Goal: Task Accomplishment & Management: Use online tool/utility

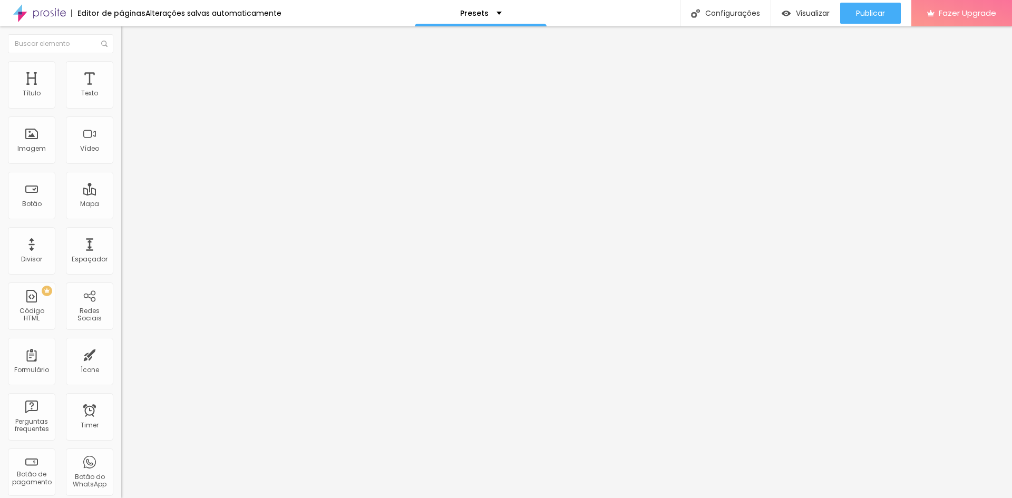
click at [121, 91] on span "Trocar imagem" at bounding box center [149, 86] width 57 height 9
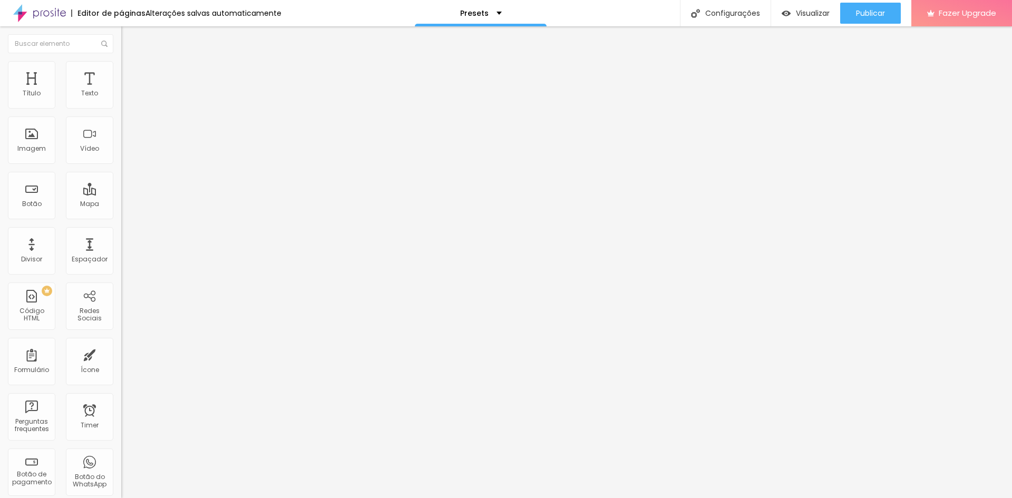
click at [121, 91] on span "Trocar imagem" at bounding box center [149, 86] width 57 height 9
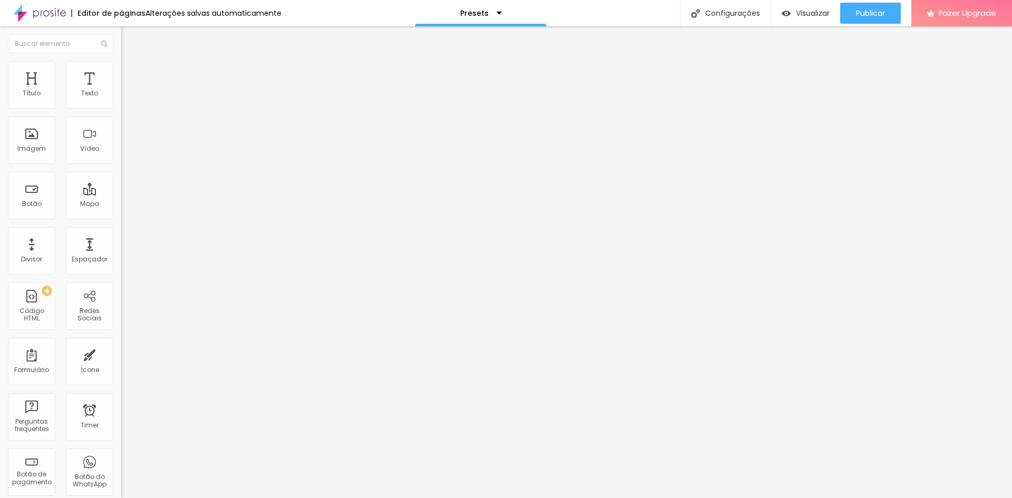
click at [121, 91] on span "Trocar imagem" at bounding box center [149, 86] width 57 height 9
drag, startPoint x: 927, startPoint y: 437, endPoint x: 924, endPoint y: 450, distance: 13.5
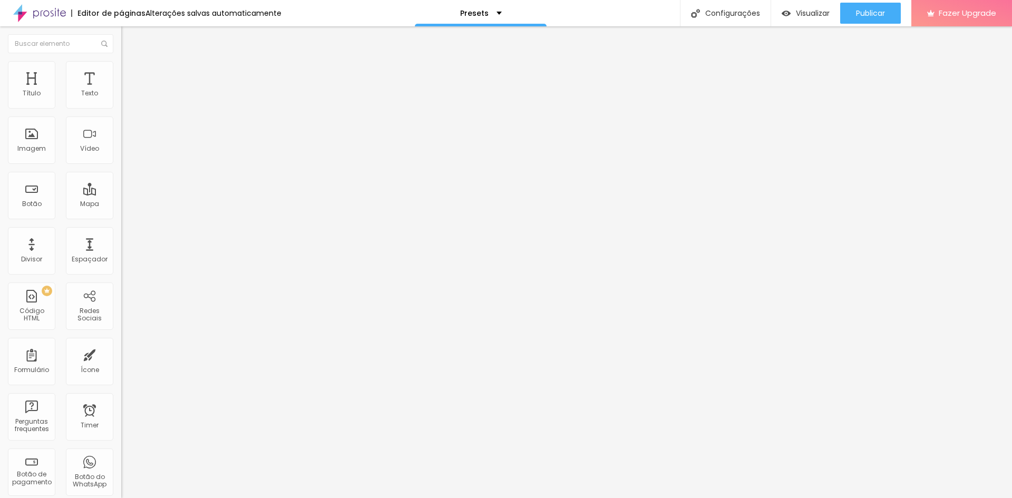
type input "Comprar agora"
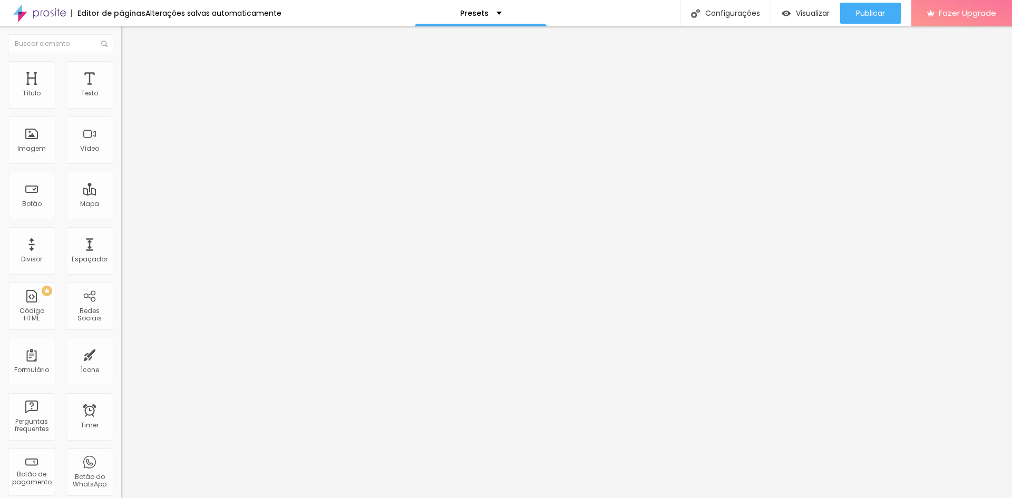
type input "R$ 149,90"
type textarea "teste"
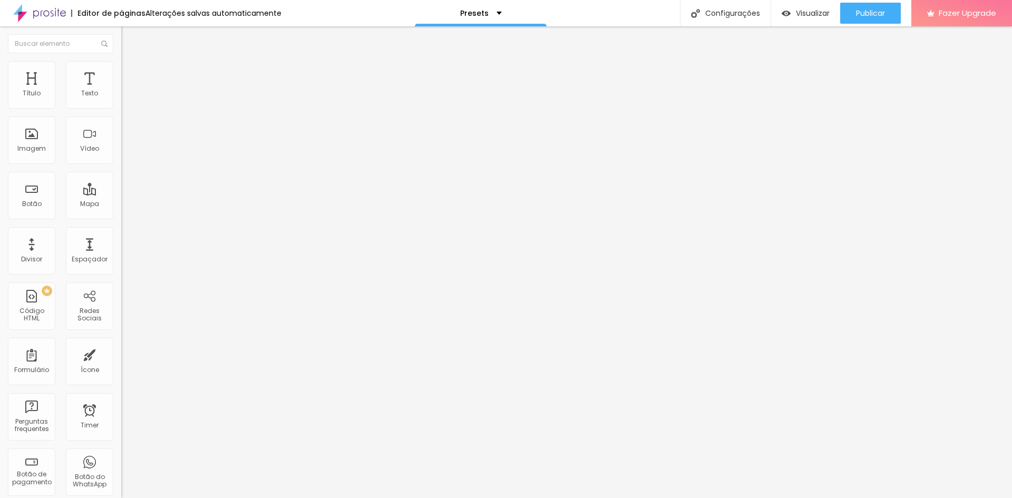
click at [121, 111] on img at bounding box center [124, 107] width 6 height 6
